Goal: Task Accomplishment & Management: Use online tool/utility

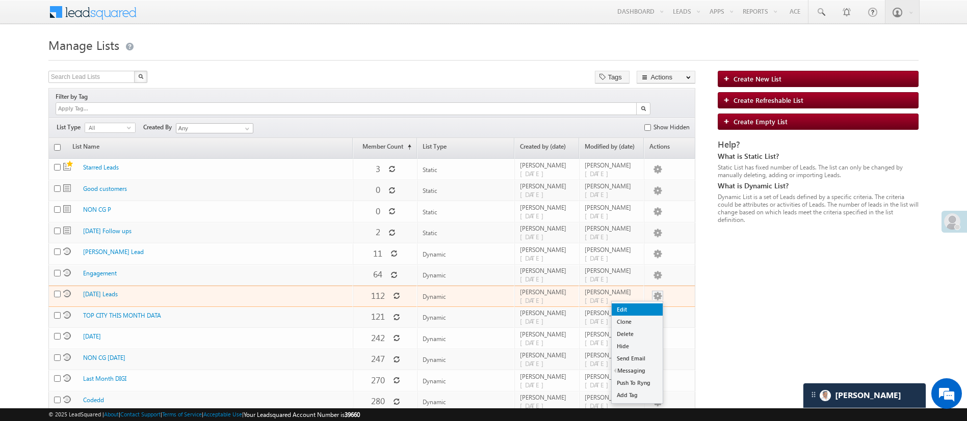
click at [645, 304] on link "Edit" at bounding box center [637, 310] width 51 height 12
checkbox input "true"
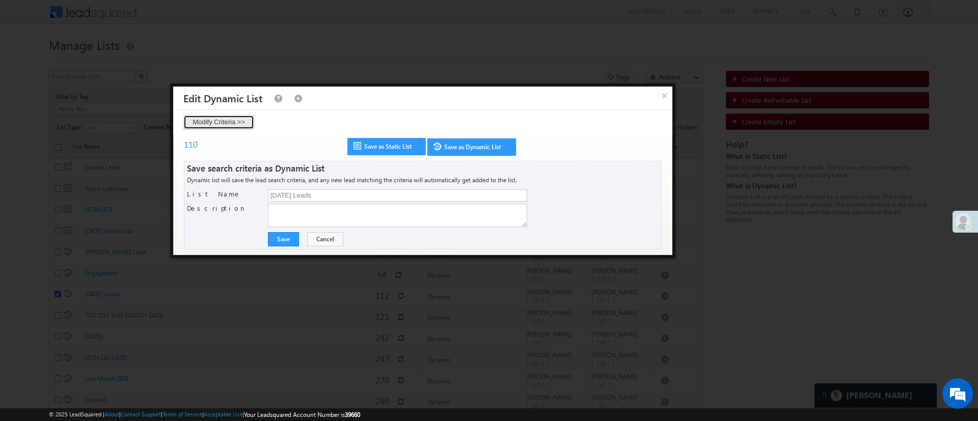
click at [242, 115] on button "Modify Criteria >>" at bounding box center [218, 122] width 71 height 14
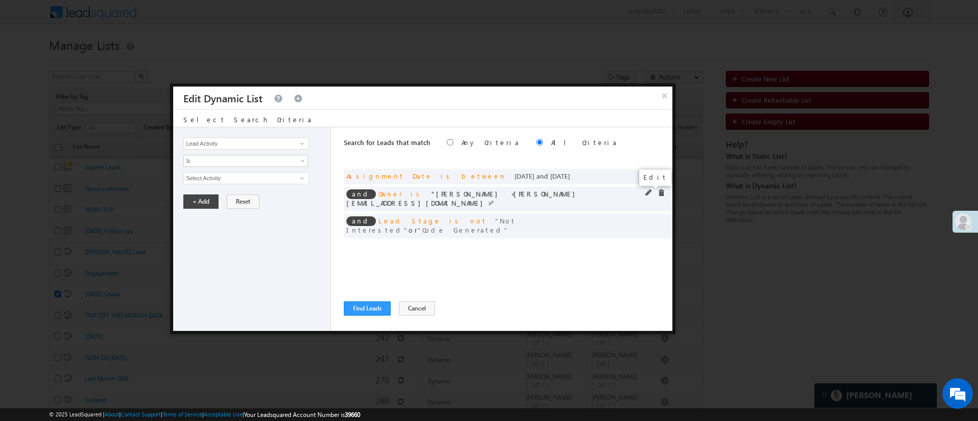
click at [646, 191] on span at bounding box center [649, 193] width 7 height 7
click at [289, 177] on span "MohammedSohail S" at bounding box center [242, 178] width 116 height 11
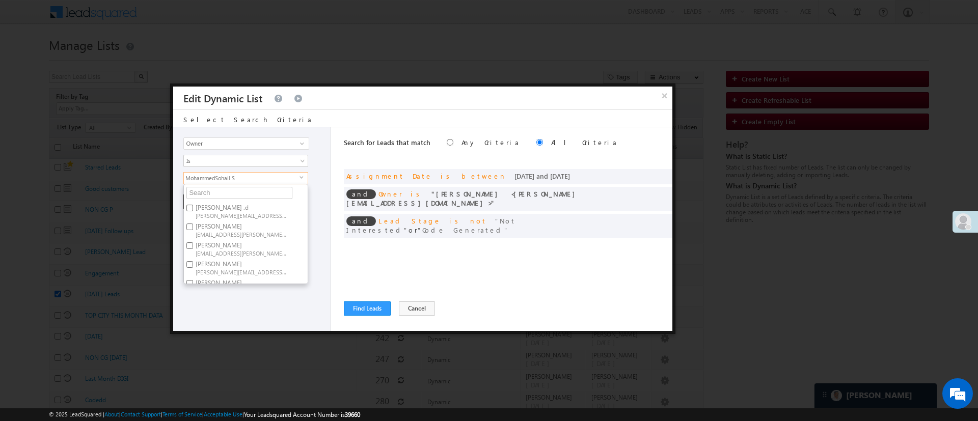
click at [254, 232] on span "Anuj.Rajak@angelbroking.com" at bounding box center [242, 234] width 92 height 8
click at [193, 230] on input "Anuj Rajak Anuj.Rajak@angelbroking.com" at bounding box center [190, 227] width 7 height 7
checkbox input "true"
click at [269, 250] on span "MohammedSohail.S@angelbroking.com" at bounding box center [242, 252] width 92 height 8
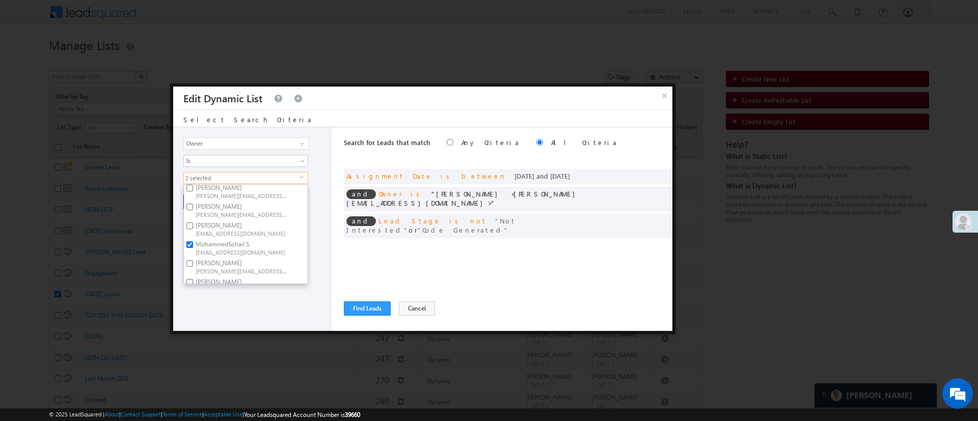
click at [193, 248] on input "MohammedSohail S MohammedSohail.S@angelbroking.com" at bounding box center [190, 245] width 7 height 7
checkbox input "false"
click at [246, 299] on div "Lead Activity Task Sales Group Prospect Id WA Last Message Timestamp 4th Day Di…" at bounding box center [252, 229] width 158 height 204
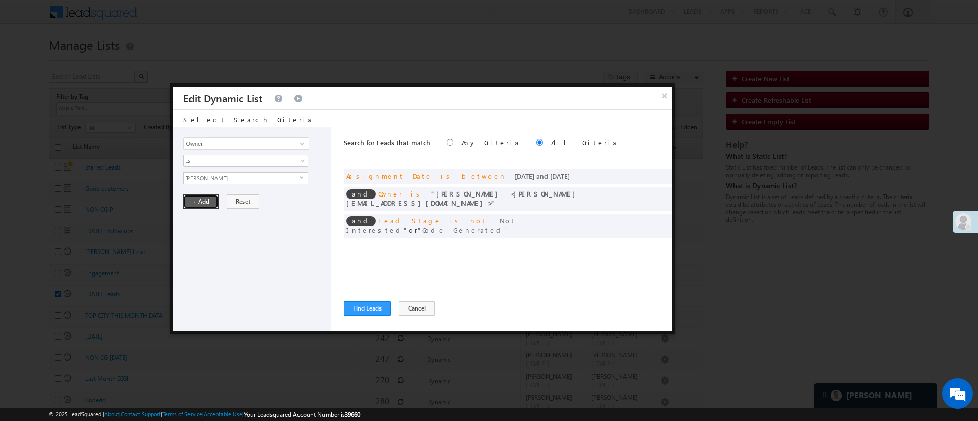
click at [204, 204] on button "+ Add" at bounding box center [200, 202] width 35 height 14
click at [648, 172] on span at bounding box center [649, 175] width 7 height 7
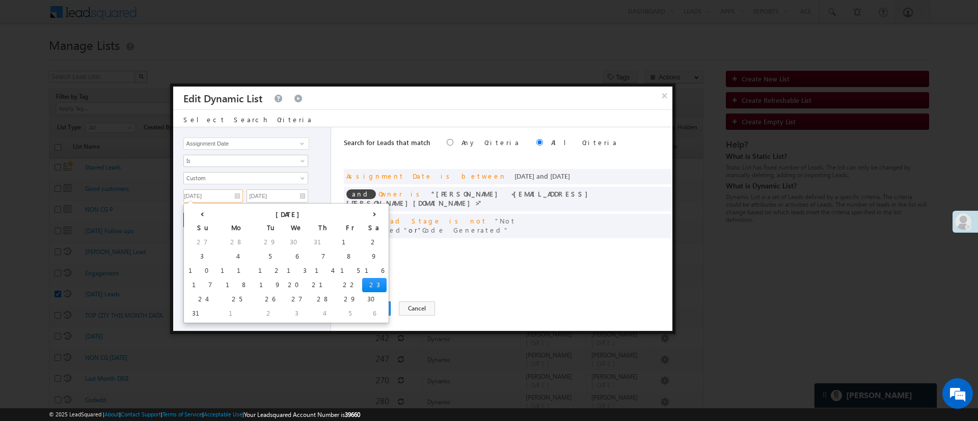
click at [219, 199] on input "08/23/25" at bounding box center [213, 196] width 60 height 13
click at [222, 196] on input "08/23/25" at bounding box center [213, 196] width 60 height 13
click at [362, 284] on td "23" at bounding box center [374, 285] width 24 height 14
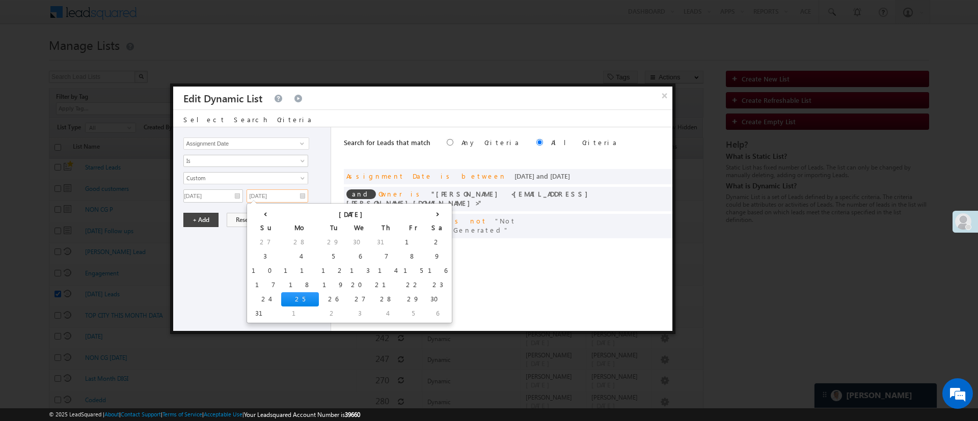
click at [280, 196] on input "08/25/25" at bounding box center [278, 196] width 62 height 13
click at [348, 298] on td "27" at bounding box center [360, 300] width 25 height 14
type input "08/27/25"
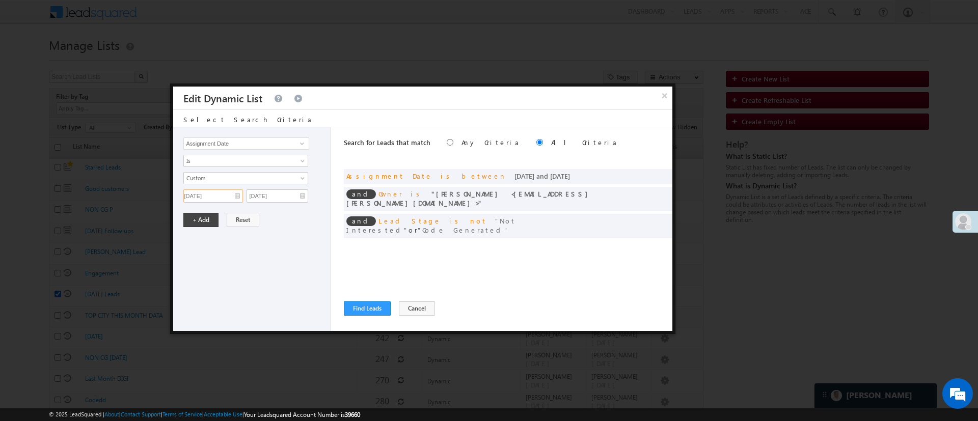
click at [225, 197] on input "08/23/25" at bounding box center [213, 196] width 60 height 13
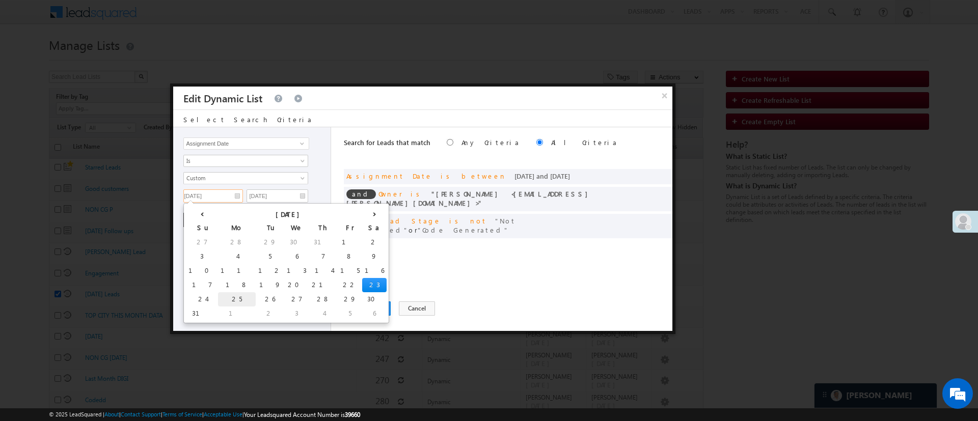
click at [218, 297] on td "25" at bounding box center [237, 300] width 38 height 14
type input "08/25/25"
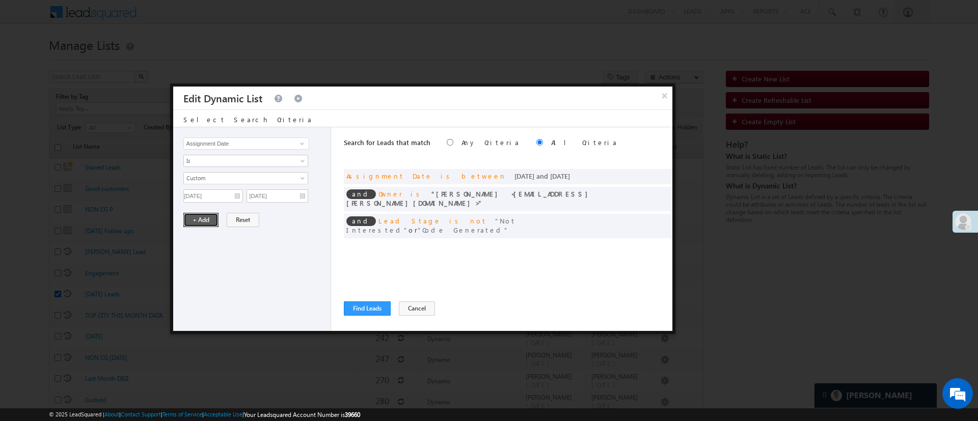
click at [195, 225] on button "+ Add" at bounding box center [200, 220] width 35 height 14
click at [368, 313] on button "Find Leads" at bounding box center [367, 309] width 47 height 14
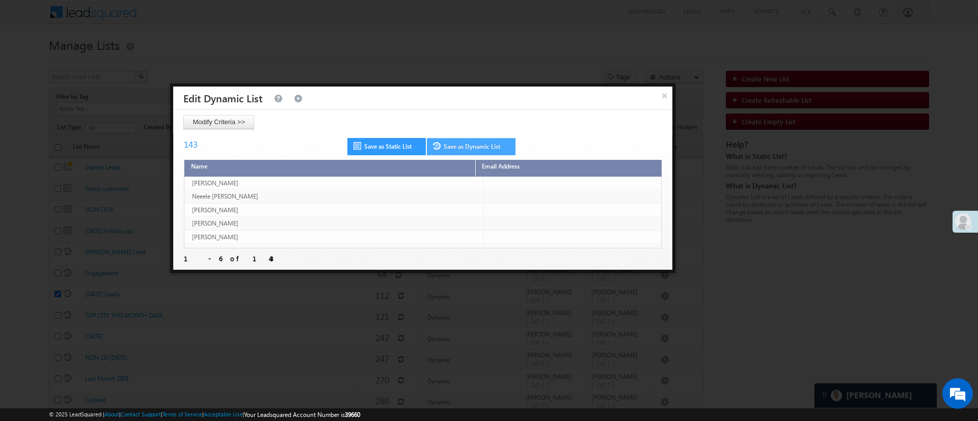
click at [482, 147] on link "Save as Dynamic List" at bounding box center [471, 146] width 89 height 17
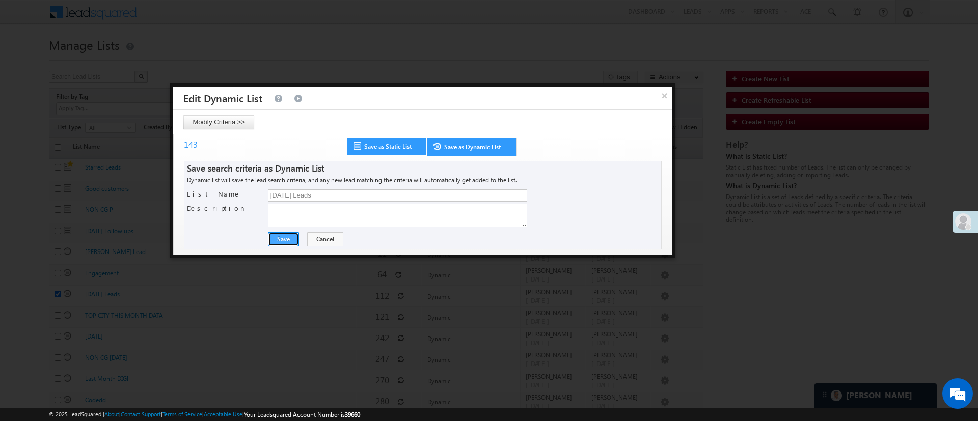
click at [280, 239] on button "Save" at bounding box center [283, 239] width 31 height 14
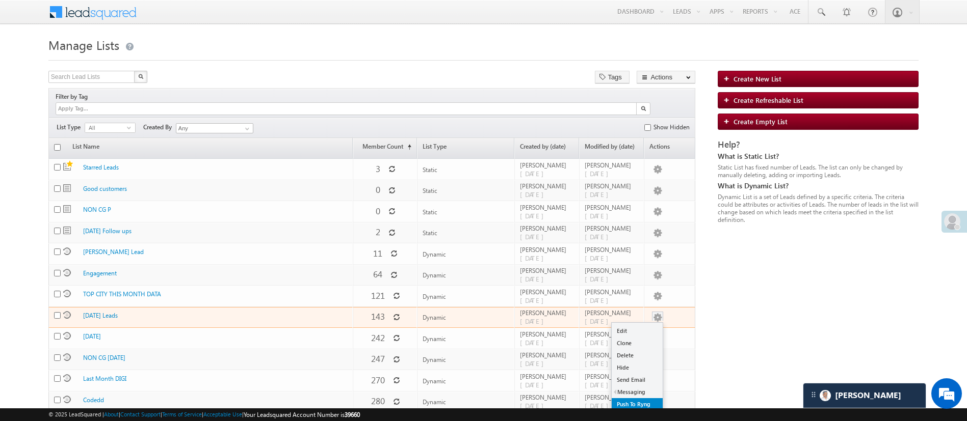
click at [640, 399] on link "Push To Ryng" at bounding box center [637, 405] width 51 height 12
